Goal: Find specific page/section: Find specific page/section

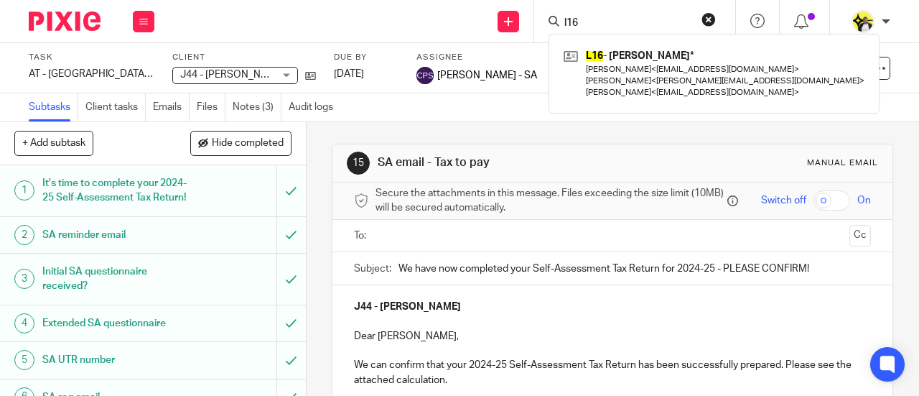
scroll to position [287, 0]
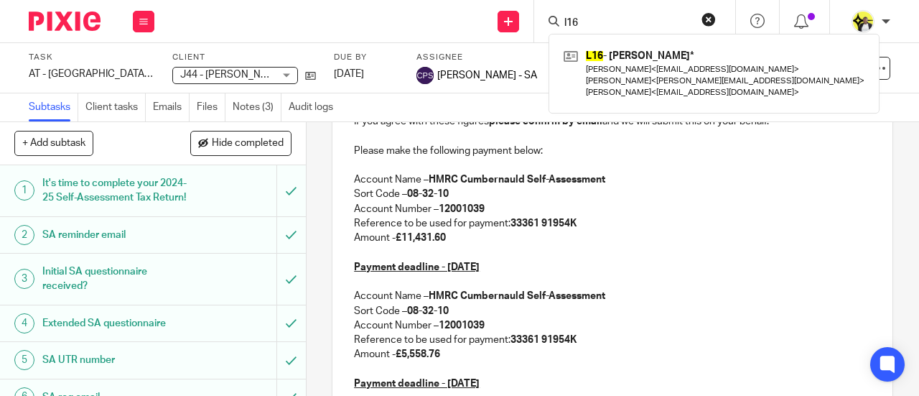
drag, startPoint x: 596, startPoint y: 18, endPoint x: 527, endPoint y: 29, distance: 70.6
click at [543, 24] on div "l16 L16 - LASHANA LYNCH* Simon Cole < simoncolepa@gmail.com > Joe Hutton < joe@…" at bounding box center [634, 21] width 201 height 42
type input "a"
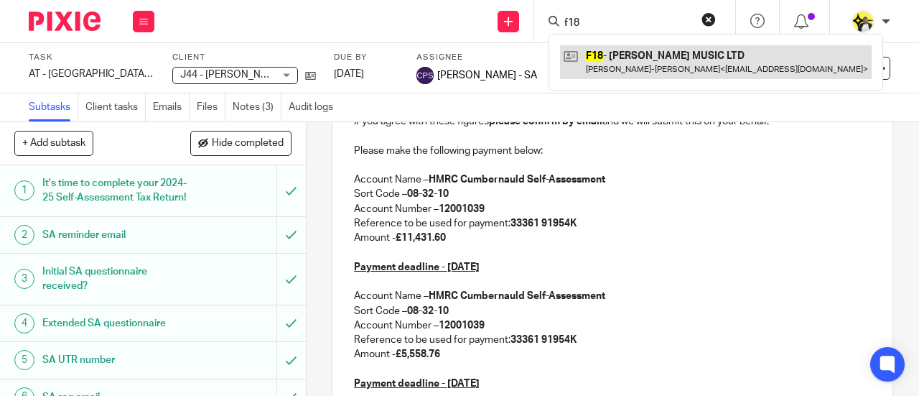
type input "f18"
click at [653, 48] on link at bounding box center [716, 61] width 312 height 33
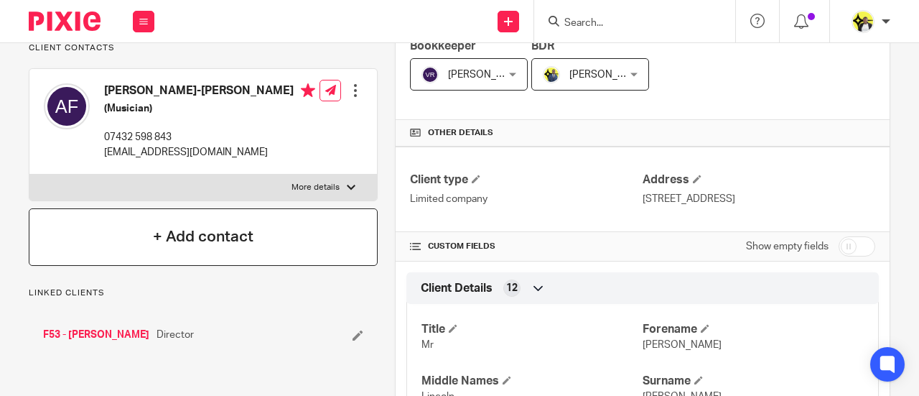
scroll to position [287, 0]
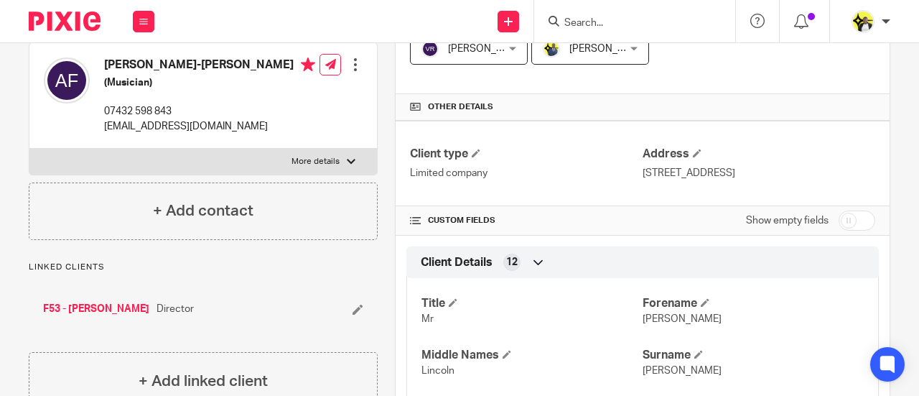
click at [106, 316] on link "F53 - [PERSON_NAME]" at bounding box center [96, 308] width 106 height 14
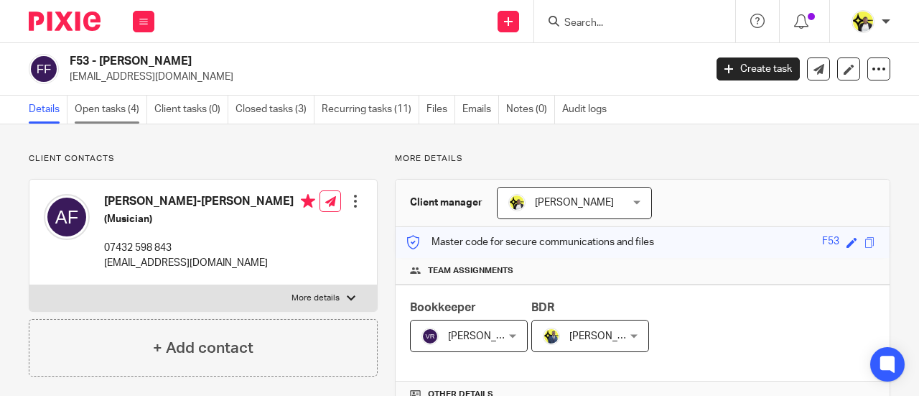
click at [119, 112] on link "Open tasks (4)" at bounding box center [111, 109] width 72 height 28
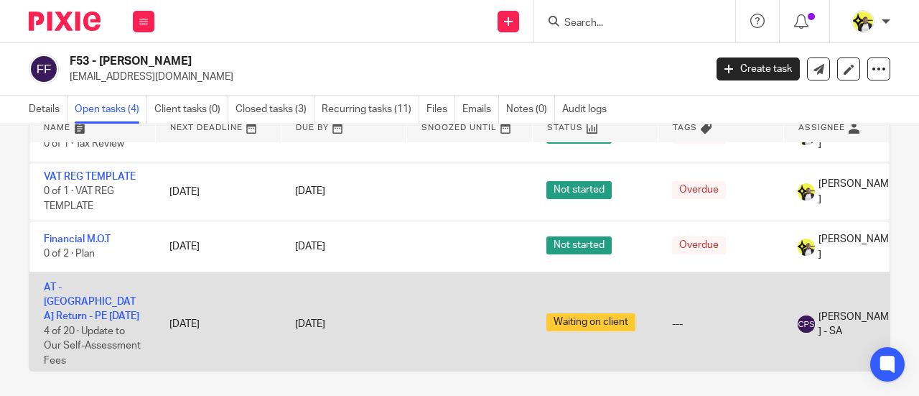
scroll to position [87, 0]
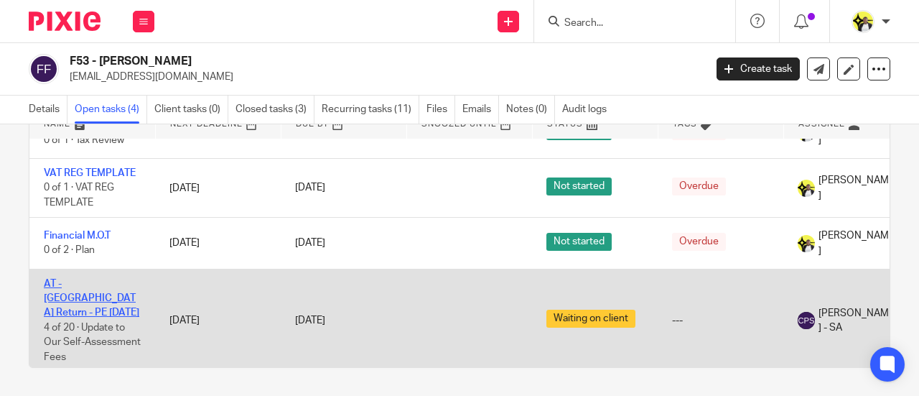
click at [92, 282] on link "AT - [GEOGRAPHIC_DATA] Return - PE [DATE]" at bounding box center [91, 298] width 95 height 39
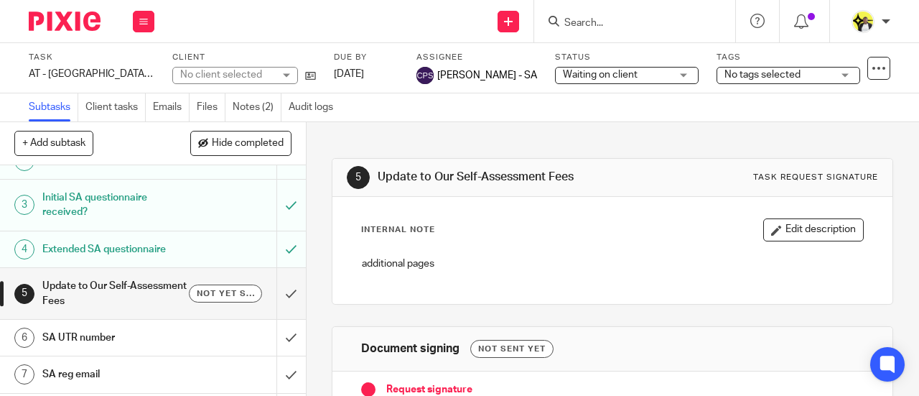
scroll to position [144, 0]
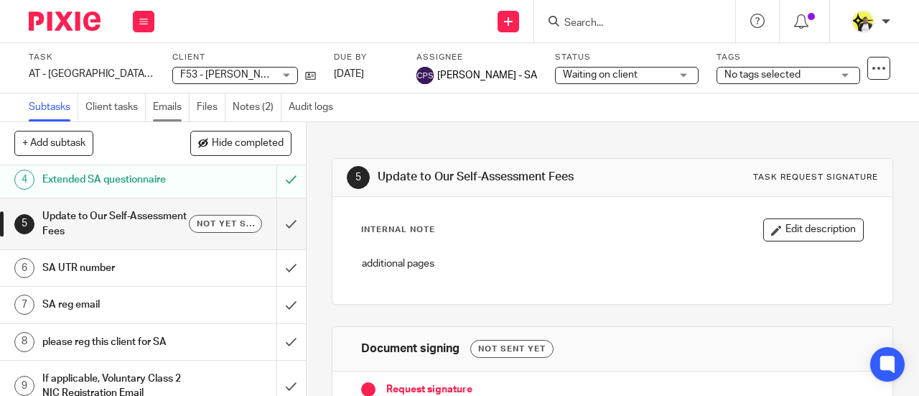
click at [170, 106] on link "Emails" at bounding box center [171, 107] width 37 height 28
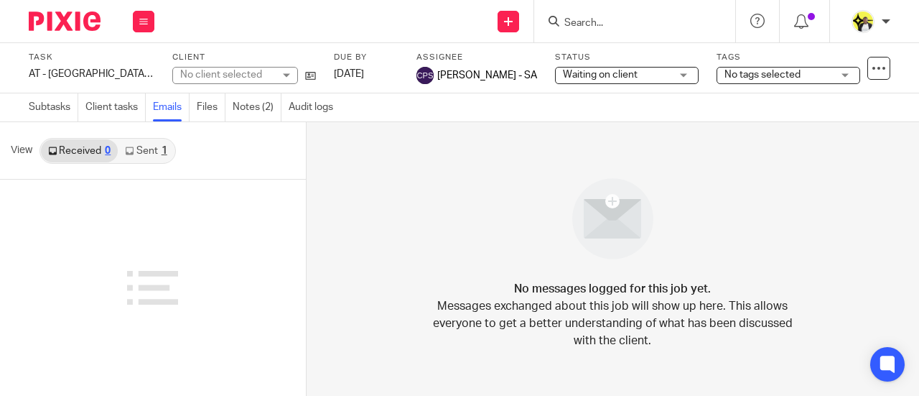
click at [149, 154] on link "Sent 1" at bounding box center [146, 150] width 56 height 23
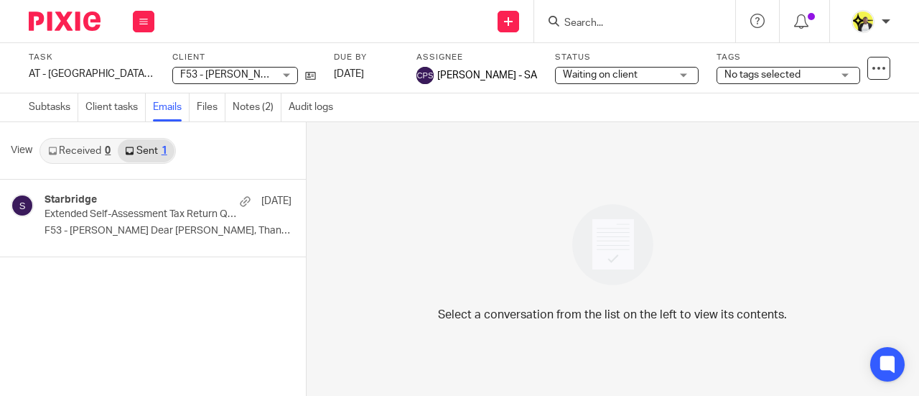
click at [546, 200] on div "Select a conversation from the list on the left to view its contents." at bounding box center [612, 258] width 612 height 273
click at [584, 24] on input "Search" at bounding box center [627, 23] width 129 height 13
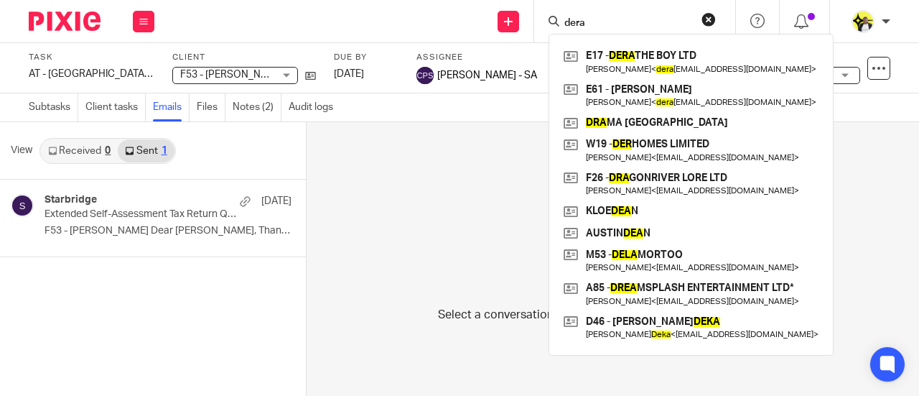
type input "dera"
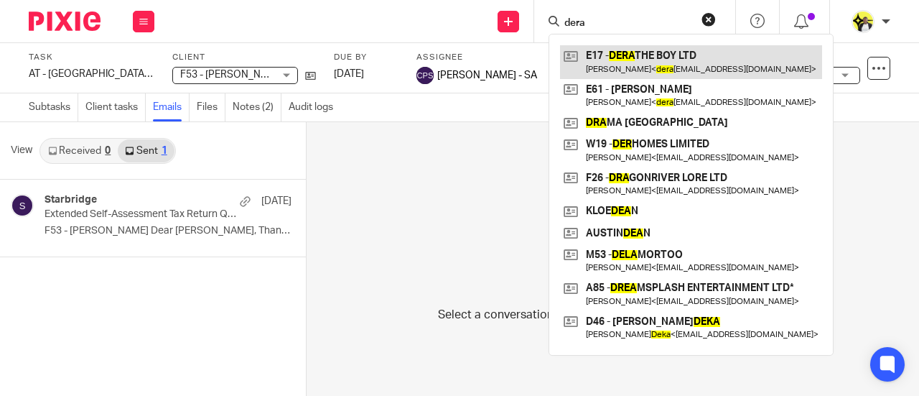
click at [643, 62] on link at bounding box center [691, 61] width 262 height 33
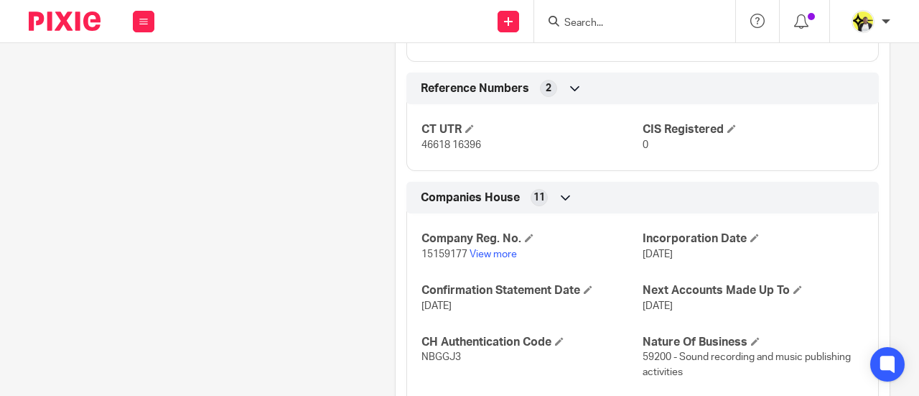
scroll to position [1077, 0]
